Goal: Task Accomplishment & Management: Manage account settings

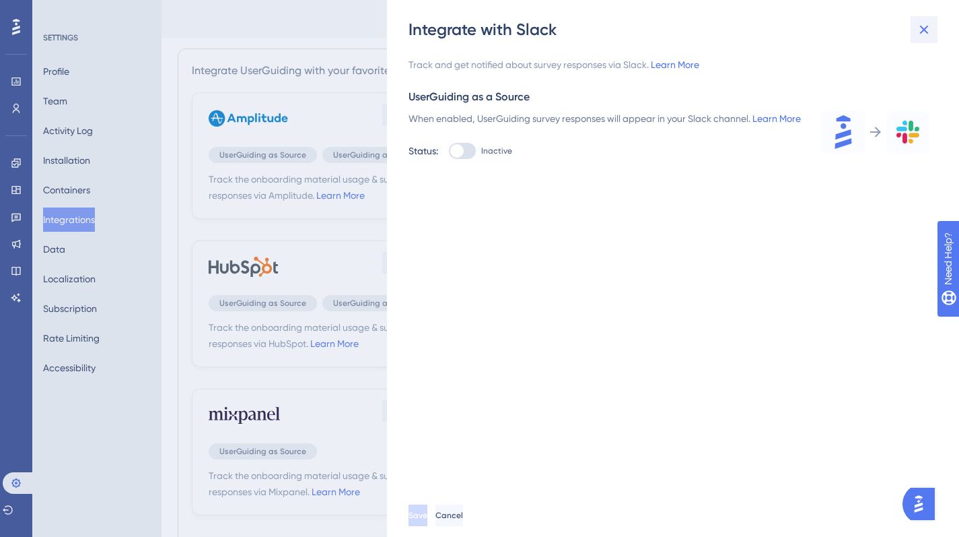
click at [926, 32] on icon at bounding box center [924, 30] width 9 height 9
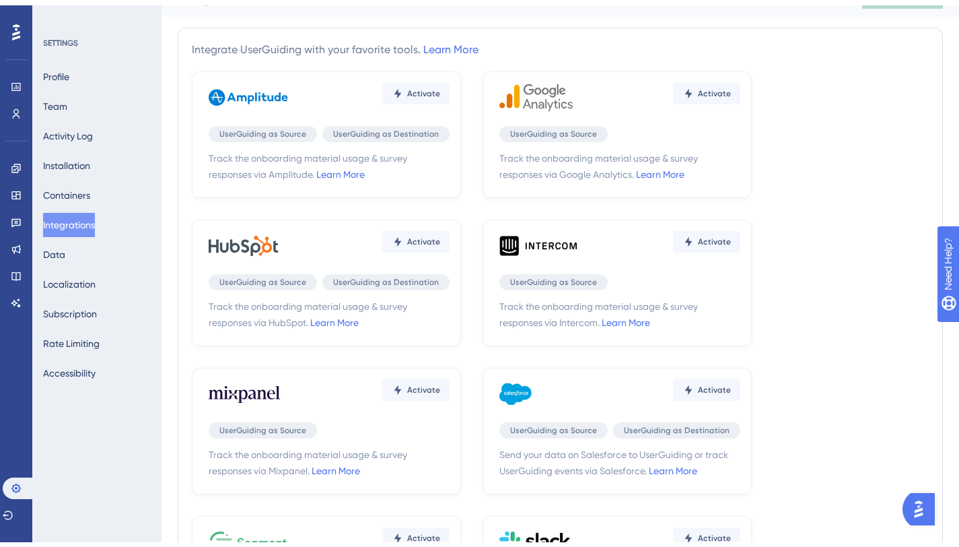
scroll to position [46, 0]
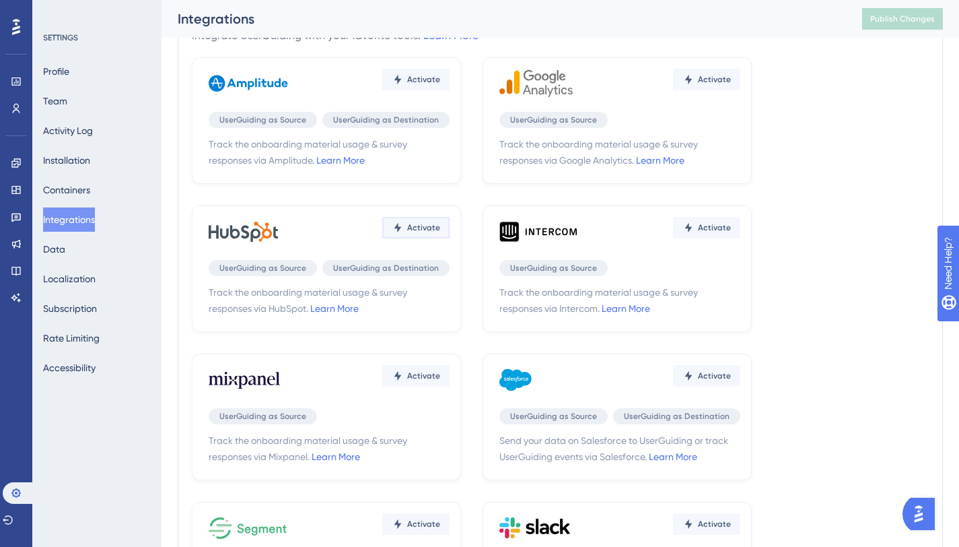
click at [412, 85] on span "Activate" at bounding box center [423, 79] width 33 height 11
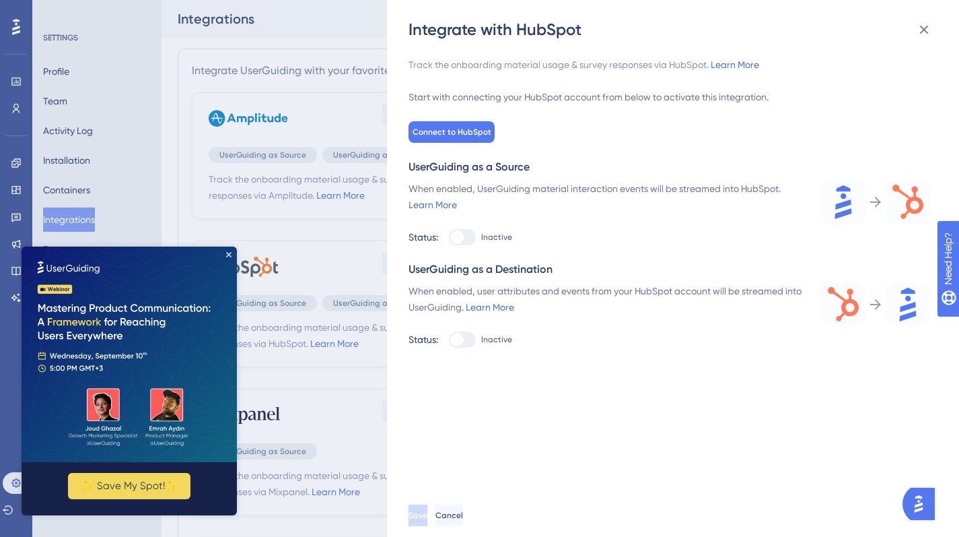
click at [232, 255] on img at bounding box center [129, 353] width 215 height 215
click at [462, 238] on div at bounding box center [456, 236] width 13 height 13
click at [471, 240] on div at bounding box center [462, 237] width 27 height 16
click at [226, 259] on img at bounding box center [129, 353] width 215 height 215
click at [228, 252] on icon "Close Preview" at bounding box center [228, 254] width 5 height 5
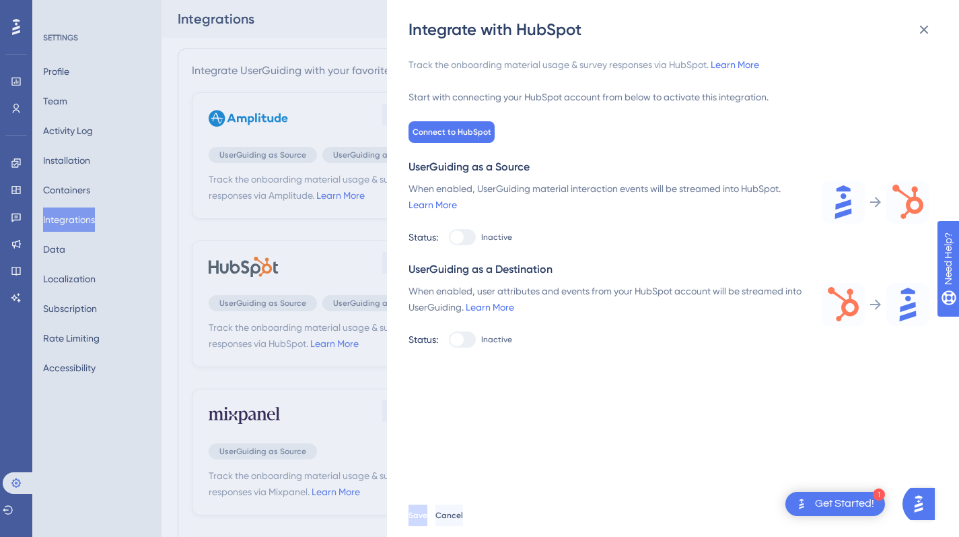
click at [462, 234] on div at bounding box center [456, 236] width 13 height 13
click at [463, 242] on div at bounding box center [462, 237] width 27 height 16
click at [476, 124] on button "Connect to HubSpot" at bounding box center [452, 132] width 86 height 22
click at [454, 241] on div at bounding box center [456, 236] width 13 height 13
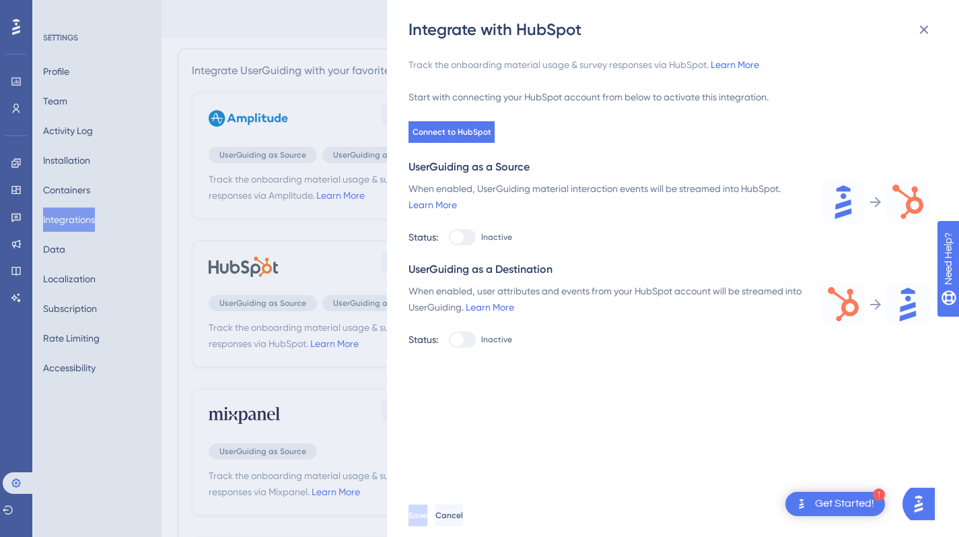
click at [340, 211] on div "Integrate with HubSpot Track the onboarding material usage & survey responses v…" at bounding box center [479, 268] width 959 height 537
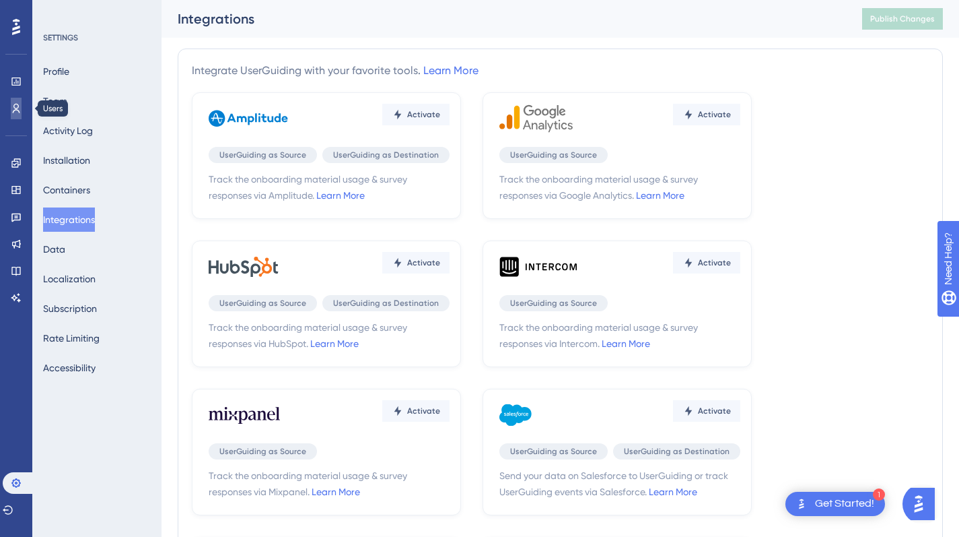
click at [15, 104] on icon at bounding box center [16, 108] width 11 height 11
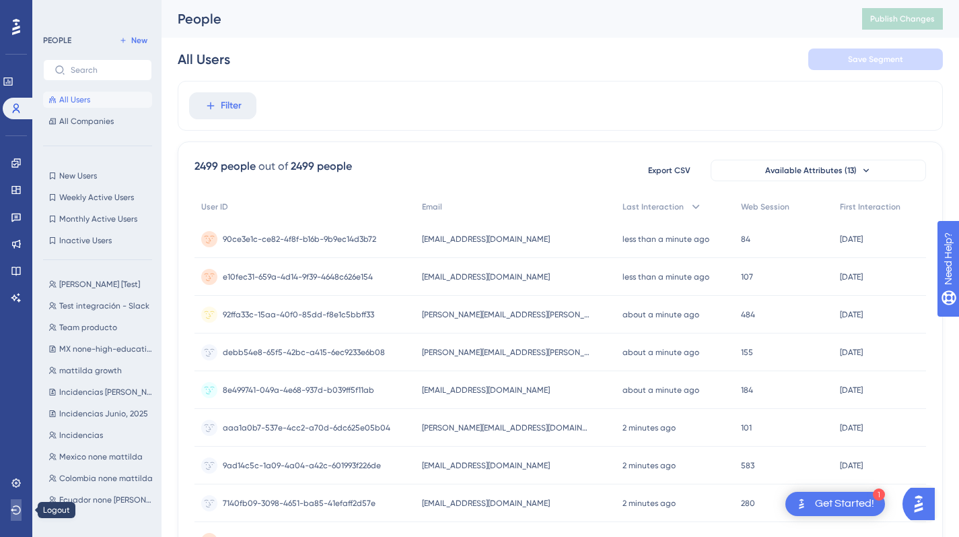
click at [19, 509] on icon at bounding box center [16, 509] width 11 height 11
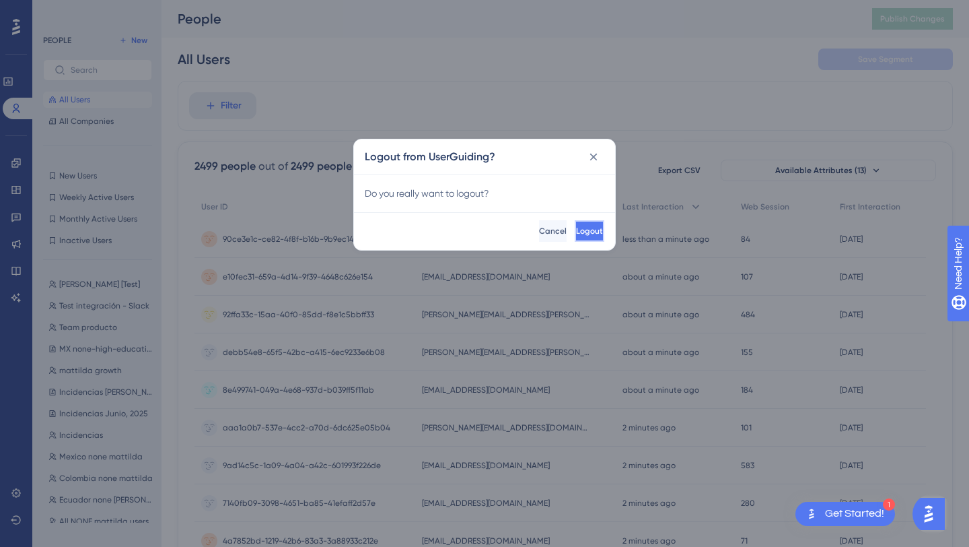
click at [596, 235] on button "Logout" at bounding box center [590, 231] width 30 height 22
